Goal: Task Accomplishment & Management: Use online tool/utility

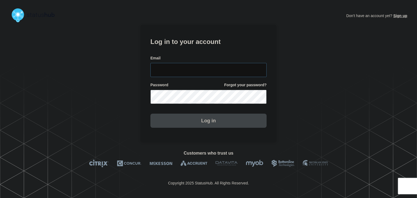
type input "amanda.mckeehan@conexon.us"
click at [169, 125] on button "Log in" at bounding box center [208, 121] width 116 height 14
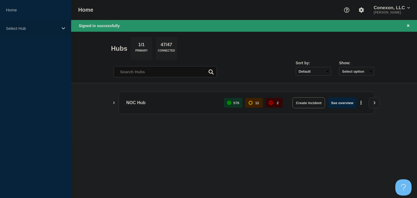
click at [55, 31] on div "Select Hub" at bounding box center [35, 28] width 71 height 17
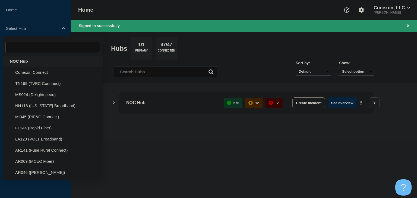
click at [42, 59] on div "NOC Hub" at bounding box center [53, 61] width 100 height 11
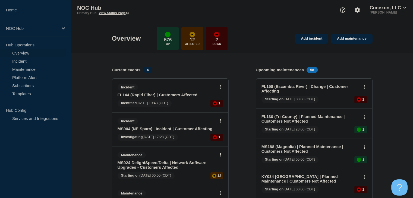
click at [32, 56] on link "Overview" at bounding box center [33, 53] width 66 height 8
click at [31, 59] on link "Incident" at bounding box center [33, 61] width 66 height 8
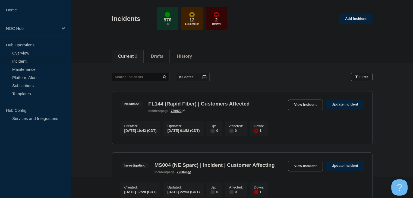
scroll to position [27, 0]
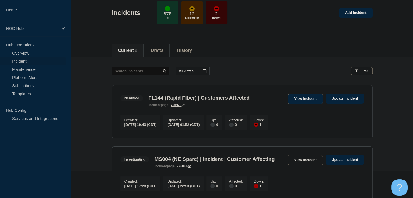
click at [300, 99] on link "View incident" at bounding box center [305, 99] width 35 height 11
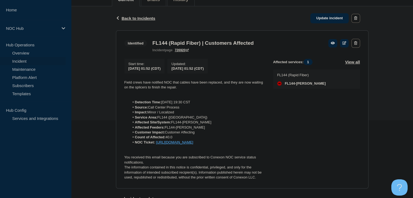
scroll to position [81, 0]
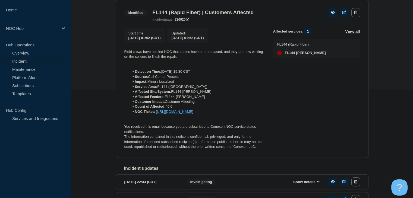
scroll to position [151, 0]
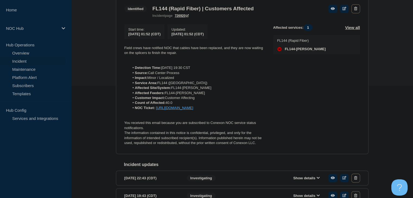
scroll to position [81, 0]
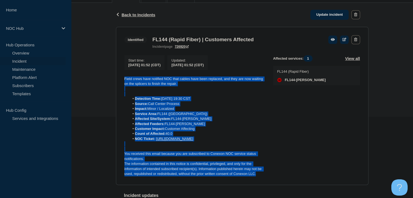
drag, startPoint x: 265, startPoint y: 182, endPoint x: 123, endPoint y: 80, distance: 174.7
click at [123, 80] on section "Identified FL144 (Rapid Fiber) | Customers Affected incident page 726920 Start …" at bounding box center [242, 106] width 252 height 158
copy div "Field crews have notified NOC that cables have been replaced, and they are now …"
click at [319, 11] on link "Update incident" at bounding box center [329, 15] width 39 height 10
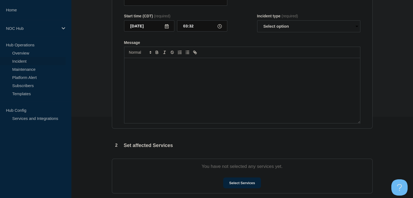
type input "FL144 (Rapid Fiber) | Customers Affected"
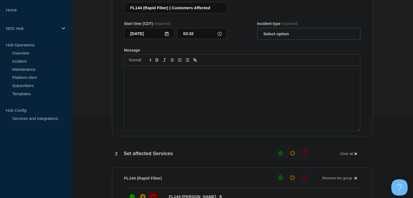
click at [269, 40] on select "Select option Investigating Identified Monitoring Resolved" at bounding box center [308, 34] width 103 height 12
select select "monitoring"
click at [257, 31] on select "Select option Investigating Identified Monitoring Resolved" at bounding box center [308, 34] width 103 height 12
click at [244, 95] on div "Message" at bounding box center [242, 98] width 236 height 65
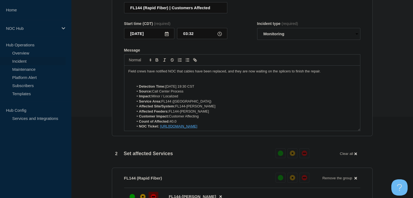
click at [166, 73] on p "Field crews have notified NOC that cables have been replaced, and they are now …" at bounding box center [241, 71] width 227 height 5
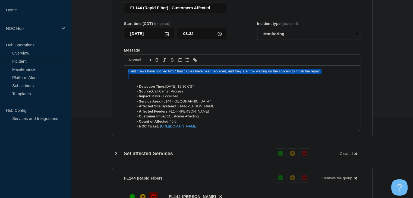
click at [166, 73] on p "Field crews have notified NOC that cables have been replaced, and they are now …" at bounding box center [241, 71] width 227 height 5
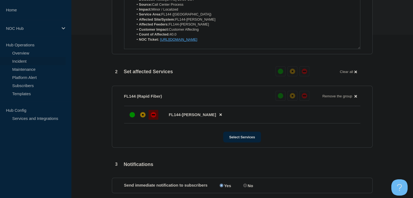
scroll to position [271, 0]
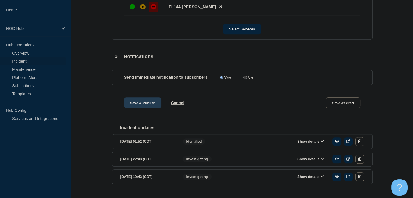
click at [138, 108] on button "Save & Publish" at bounding box center [142, 102] width 37 height 11
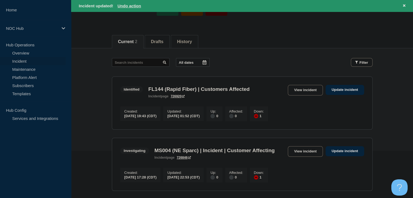
scroll to position [81, 0]
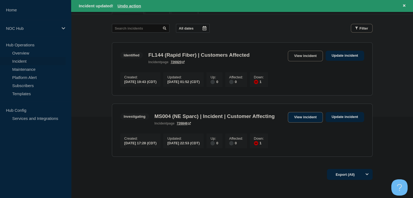
click at [292, 121] on link "View incident" at bounding box center [305, 117] width 35 height 11
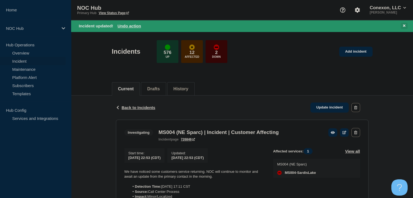
click at [405, 25] on icon at bounding box center [404, 25] width 2 height 2
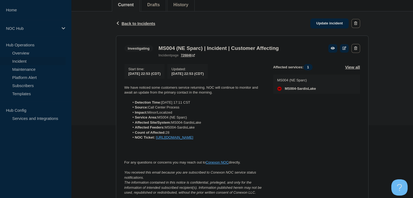
scroll to position [81, 0]
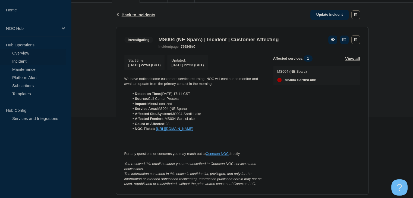
click at [44, 51] on link "Overview" at bounding box center [33, 53] width 66 height 8
